Goal: Information Seeking & Learning: Learn about a topic

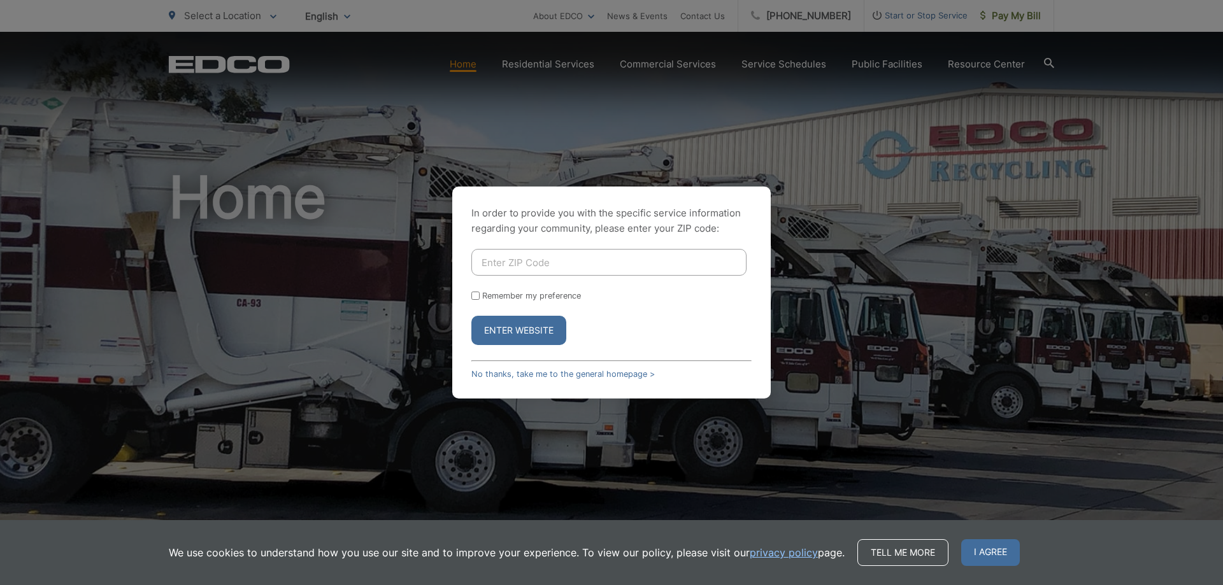
click at [1005, 127] on div "In order to provide you with the specific service information regarding your co…" at bounding box center [611, 292] width 1223 height 585
click at [589, 375] on link "No thanks, take me to the general homepage >" at bounding box center [562, 374] width 183 height 10
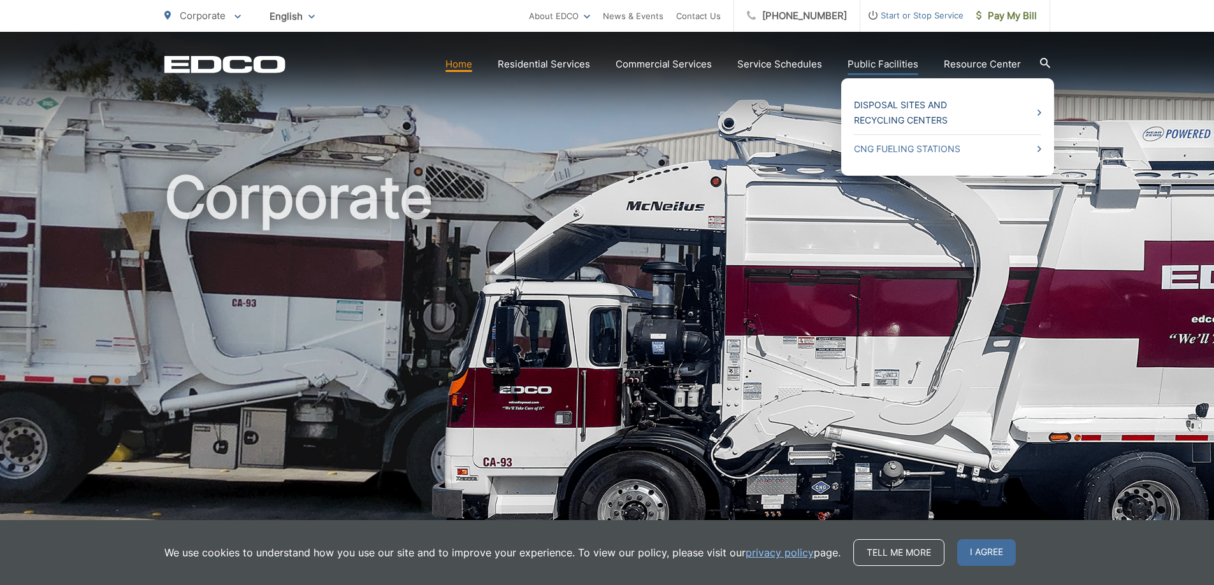
click at [901, 110] on link "Disposal Sites and Recycling Centers" at bounding box center [947, 112] width 187 height 31
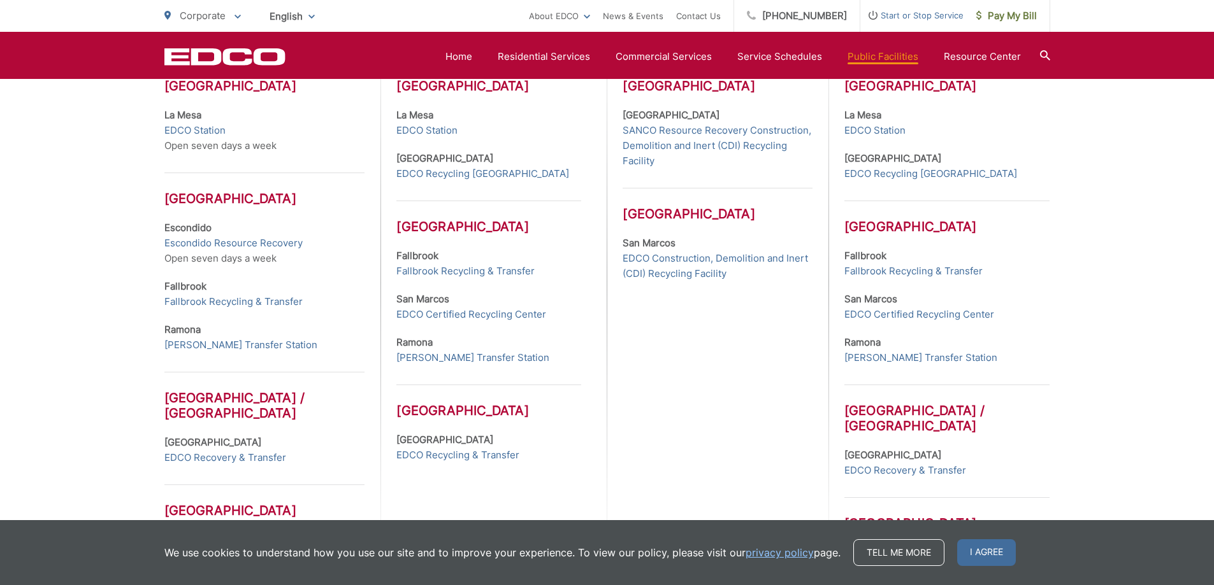
scroll to position [446, 0]
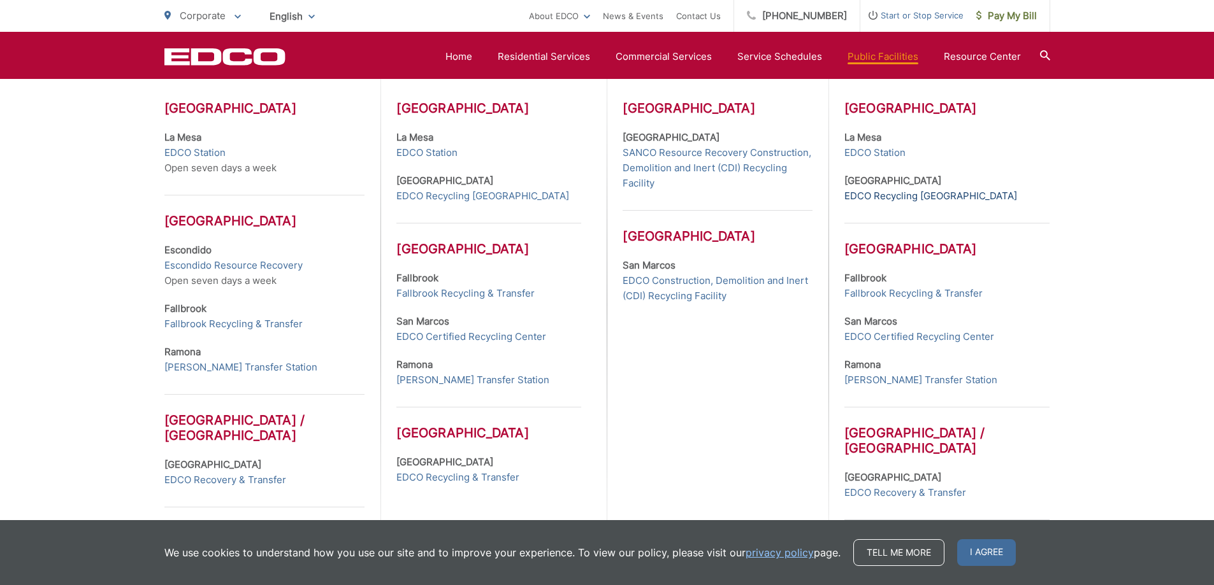
click at [884, 195] on link "EDCO Recycling Buyback Center" at bounding box center [930, 196] width 173 height 15
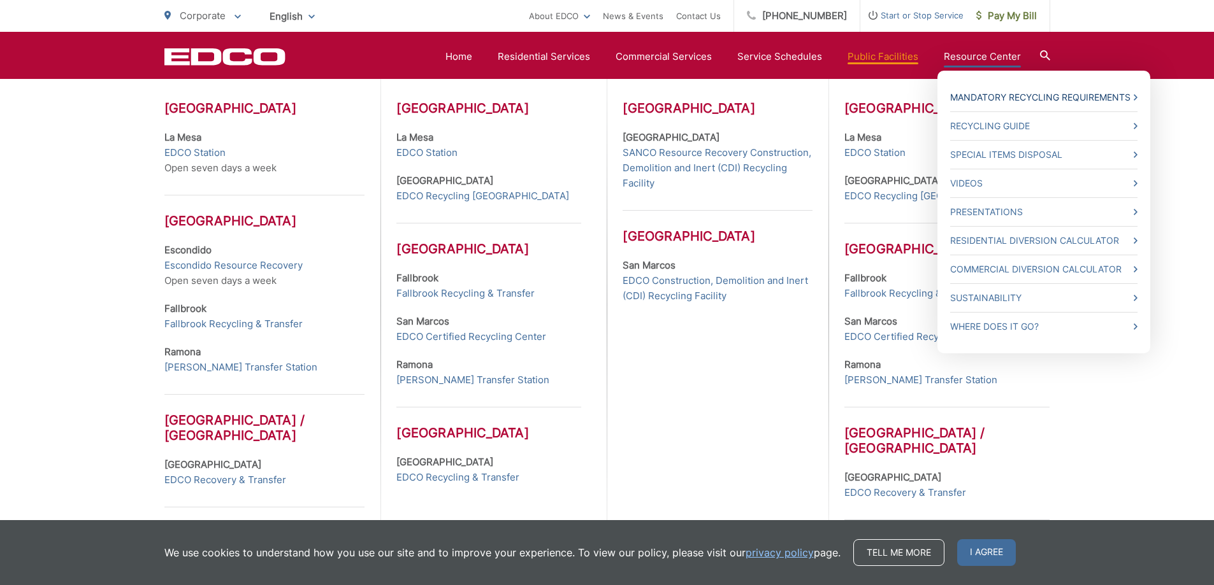
click at [985, 102] on link "Mandatory Recycling Requirements" at bounding box center [1043, 97] width 187 height 15
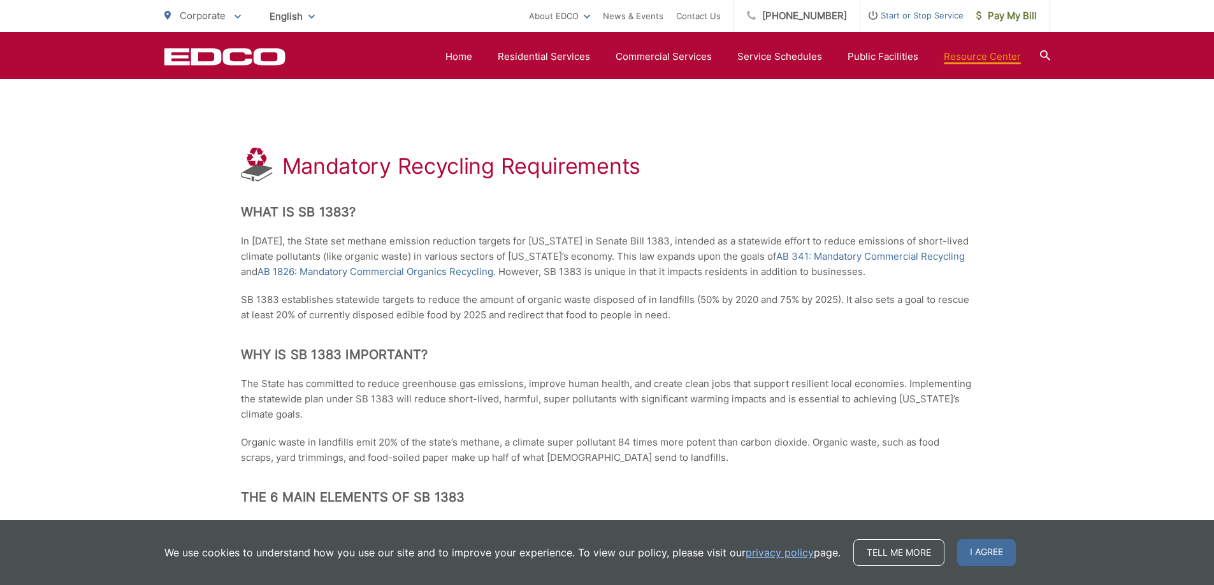
scroll to position [127, 0]
